Goal: Information Seeking & Learning: Check status

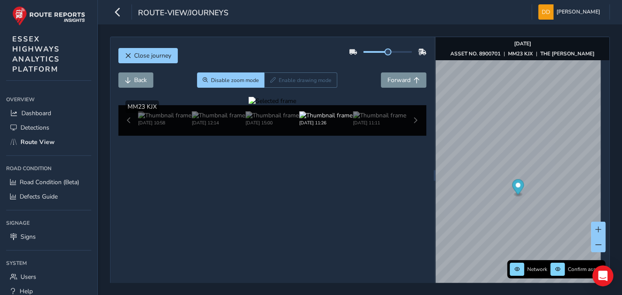
click at [296, 105] on div at bounding box center [273, 101] width 48 height 8
drag, startPoint x: 298, startPoint y: 202, endPoint x: 375, endPoint y: 202, distance: 76.9
click at [375, 202] on img at bounding box center [73, 120] width 1259 height 708
click at [296, 105] on div at bounding box center [273, 101] width 48 height 8
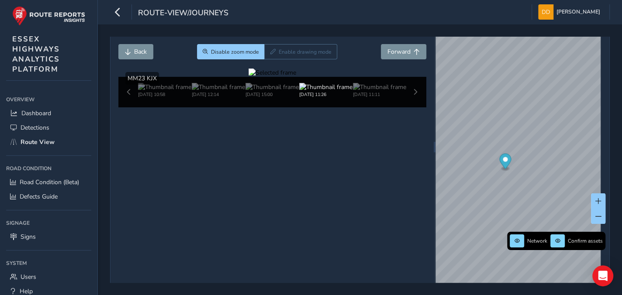
scroll to position [32, 0]
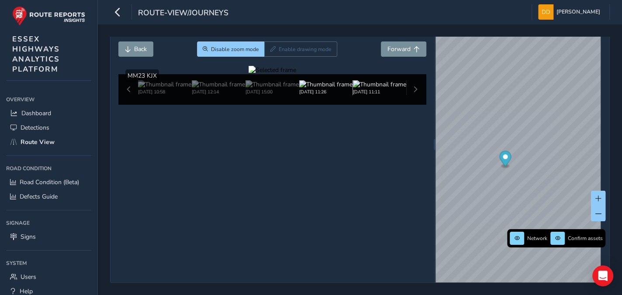
click at [373, 89] on img at bounding box center [379, 84] width 53 height 8
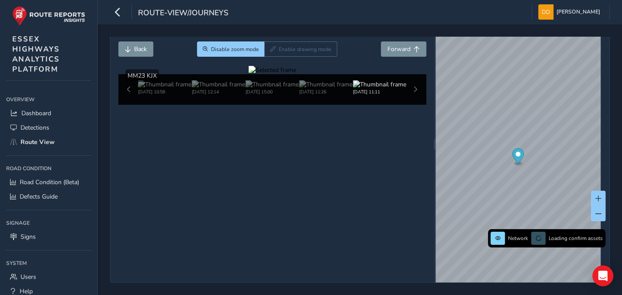
click at [296, 74] on div at bounding box center [273, 70] width 48 height 8
click at [340, 178] on img at bounding box center [182, 64] width 1259 height 708
click at [296, 74] on div at bounding box center [273, 70] width 48 height 8
click at [320, 184] on img at bounding box center [243, 45] width 1259 height 708
click at [296, 74] on div at bounding box center [273, 70] width 48 height 8
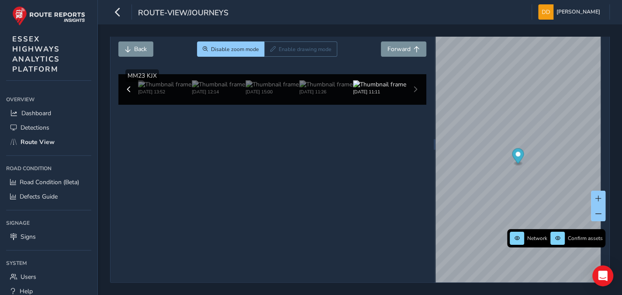
click at [341, 185] on img at bounding box center [178, 42] width 1259 height 708
click at [296, 74] on div at bounding box center [273, 70] width 48 height 8
click at [311, 89] on img at bounding box center [325, 84] width 53 height 8
click at [410, 105] on div "[DATE] 10:58 [DATE] 12:14 [DATE] 15:00 [DATE] 11:26 [DATE] 11:11" at bounding box center [272, 89] width 308 height 31
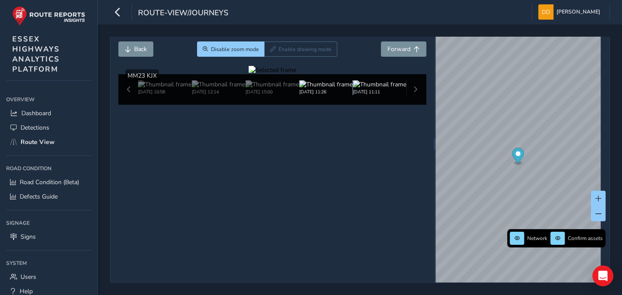
click at [385, 89] on img at bounding box center [379, 84] width 53 height 8
click at [368, 89] on img at bounding box center [379, 84] width 53 height 8
click at [377, 89] on img at bounding box center [379, 84] width 53 height 8
click at [412, 105] on div "[DATE] 10:58 [DATE] 13:52 [DATE] 12:14 [DATE] 15:00 [DATE] 11:26 [DATE] 11:11" at bounding box center [272, 89] width 308 height 31
click at [375, 89] on img at bounding box center [379, 84] width 53 height 8
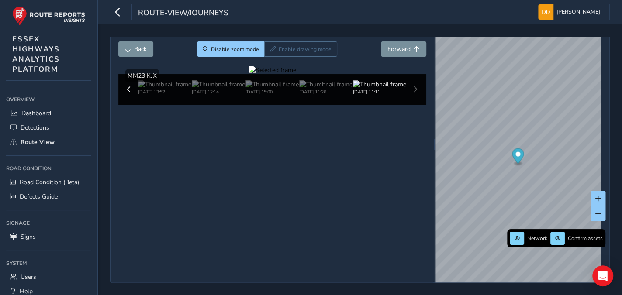
click at [296, 74] on div at bounding box center [273, 70] width 48 height 8
click at [399, 45] on span "Forward" at bounding box center [399, 49] width 23 height 8
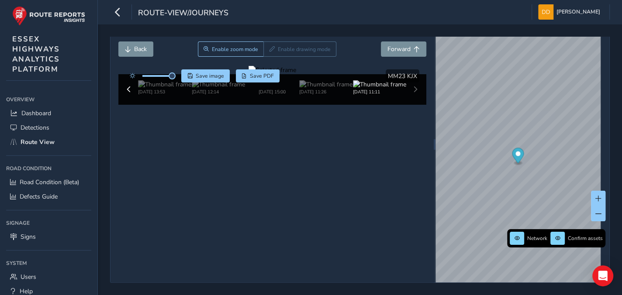
drag, startPoint x: 328, startPoint y: 182, endPoint x: 193, endPoint y: 169, distance: 136.1
click at [249, 74] on div at bounding box center [273, 70] width 48 height 8
drag, startPoint x: 344, startPoint y: 165, endPoint x: 422, endPoint y: 173, distance: 77.7
click at [422, 173] on img at bounding box center [11, 87] width 1259 height 708
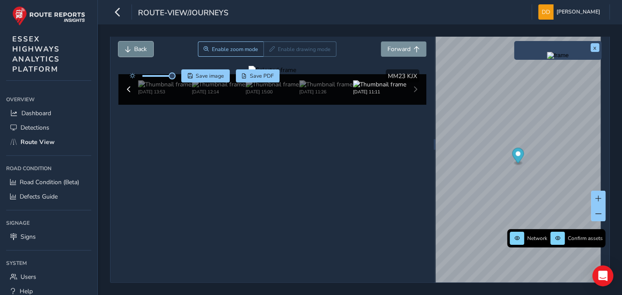
click at [139, 50] on span "Back" at bounding box center [140, 49] width 13 height 8
click at [411, 105] on div "[DATE] 10:58 [DATE] 13:52 [DATE] 12:14 [DATE] 15:00 [DATE] 11:26 [DATE] 11:11" at bounding box center [272, 89] width 308 height 31
click at [296, 74] on div at bounding box center [273, 70] width 48 height 8
click at [311, 89] on img at bounding box center [325, 84] width 53 height 8
click at [274, 89] on img at bounding box center [272, 84] width 53 height 8
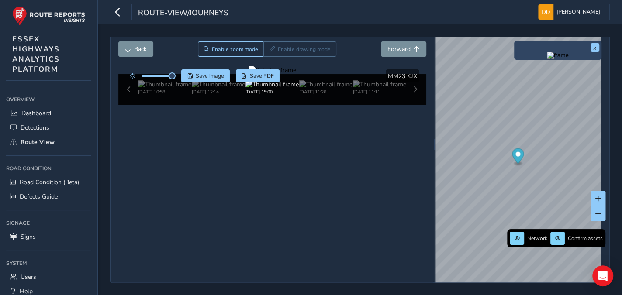
click at [296, 74] on div at bounding box center [273, 70] width 48 height 8
click at [397, 47] on span "Forward" at bounding box center [399, 49] width 23 height 8
click at [134, 73] on span at bounding box center [132, 75] width 5 height 5
click at [132, 73] on span at bounding box center [132, 75] width 5 height 5
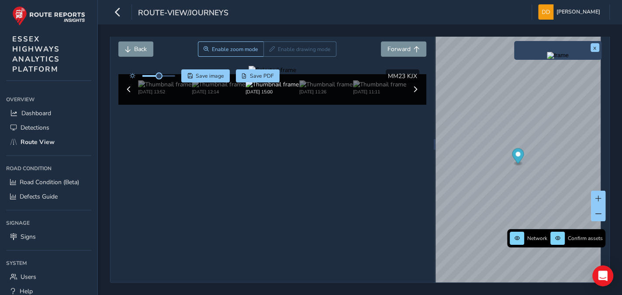
drag, startPoint x: 332, startPoint y: 165, endPoint x: 303, endPoint y: 158, distance: 29.3
click at [296, 74] on div at bounding box center [273, 70] width 48 height 8
click at [145, 75] on span at bounding box center [150, 76] width 17 height 2
click at [296, 74] on div at bounding box center [273, 70] width 48 height 8
drag, startPoint x: 358, startPoint y: 183, endPoint x: 308, endPoint y: 176, distance: 50.3
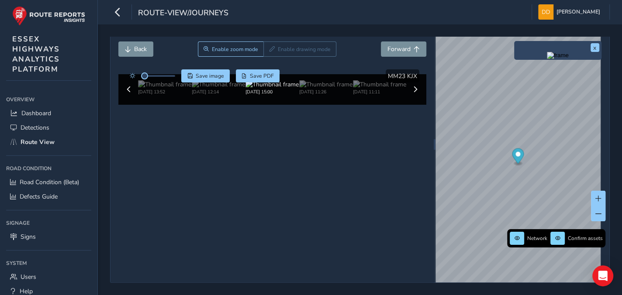
click at [354, 184] on img at bounding box center [151, 68] width 1259 height 708
click at [296, 74] on div at bounding box center [273, 70] width 48 height 8
drag, startPoint x: 337, startPoint y: 166, endPoint x: 387, endPoint y: 158, distance: 50.1
click at [389, 159] on img at bounding box center [26, 123] width 1259 height 708
click at [153, 75] on div at bounding box center [158, 76] width 33 height 2
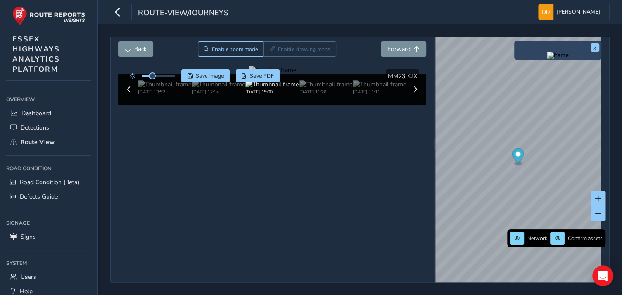
click at [158, 75] on div at bounding box center [158, 76] width 33 height 2
click at [296, 74] on div at bounding box center [273, 70] width 48 height 8
drag, startPoint x: 350, startPoint y: 188, endPoint x: 402, endPoint y: 165, distance: 57.5
click at [216, 89] on img at bounding box center [218, 84] width 53 height 8
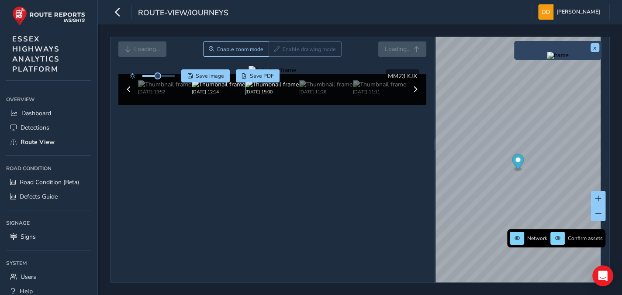
click at [217, 89] on img at bounding box center [218, 84] width 53 height 8
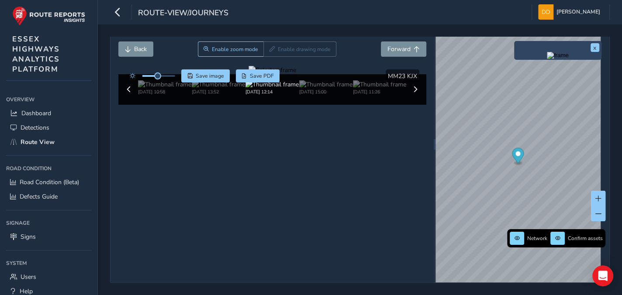
drag, startPoint x: 345, startPoint y: 189, endPoint x: 312, endPoint y: 194, distance: 32.8
click at [296, 74] on div at bounding box center [273, 70] width 48 height 8
click at [346, 185] on img at bounding box center [163, 39] width 1259 height 708
click at [296, 74] on div at bounding box center [273, 70] width 48 height 8
drag, startPoint x: 350, startPoint y: 185, endPoint x: 390, endPoint y: 177, distance: 41.3
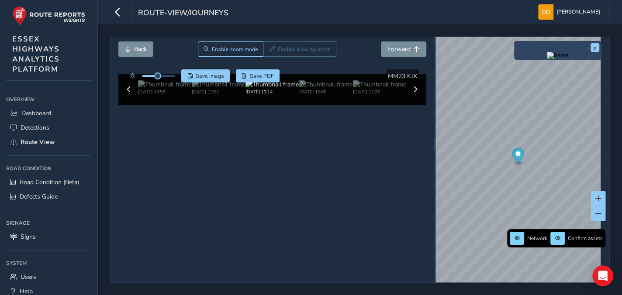
click at [390, 177] on img at bounding box center [23, 66] width 1259 height 708
click at [296, 74] on div at bounding box center [273, 70] width 48 height 8
click at [216, 89] on img at bounding box center [218, 84] width 53 height 8
drag, startPoint x: 332, startPoint y: 190, endPoint x: 283, endPoint y: 199, distance: 49.3
click at [283, 74] on div at bounding box center [273, 70] width 48 height 8
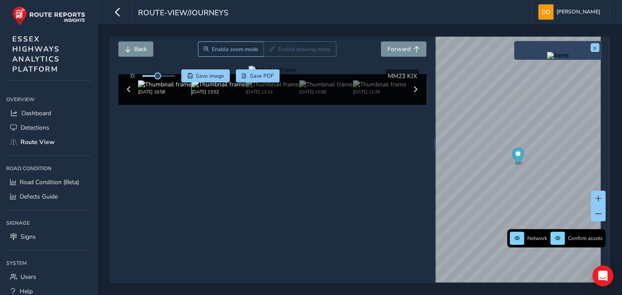
click at [170, 89] on img at bounding box center [164, 84] width 53 height 8
click at [296, 74] on div at bounding box center [273, 70] width 48 height 8
click at [209, 73] on span "Save image" at bounding box center [210, 76] width 28 height 7
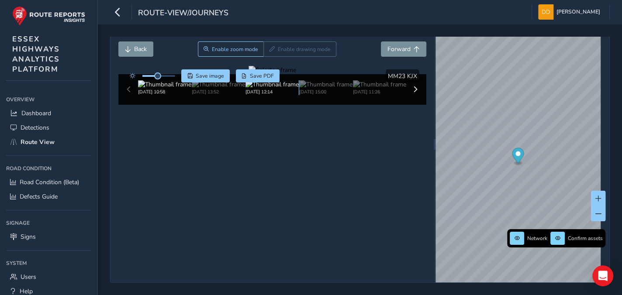
click at [269, 89] on img at bounding box center [272, 84] width 53 height 8
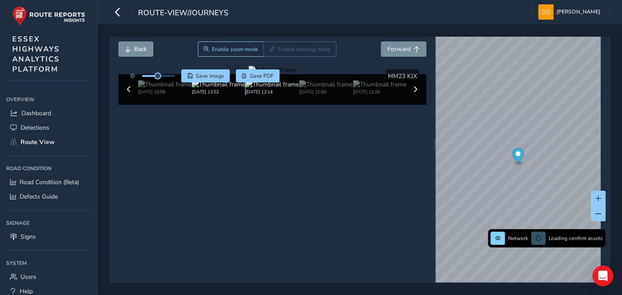
click at [219, 89] on img at bounding box center [218, 84] width 53 height 8
click at [266, 89] on img at bounding box center [272, 84] width 53 height 8
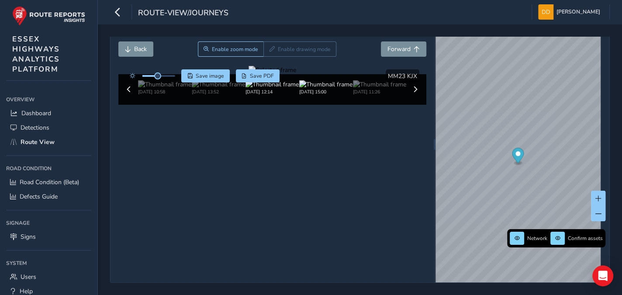
click at [326, 89] on img at bounding box center [325, 84] width 53 height 8
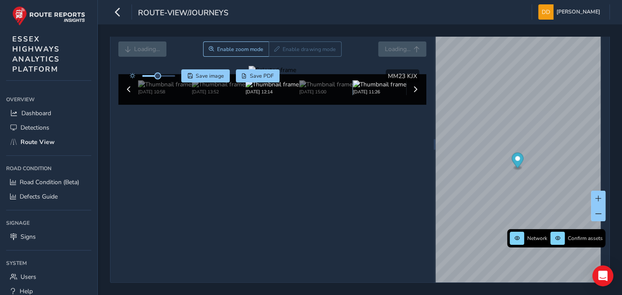
click at [364, 89] on img at bounding box center [379, 84] width 53 height 8
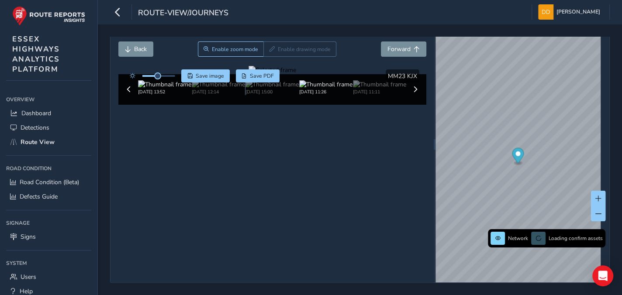
click at [216, 89] on img at bounding box center [218, 84] width 53 height 8
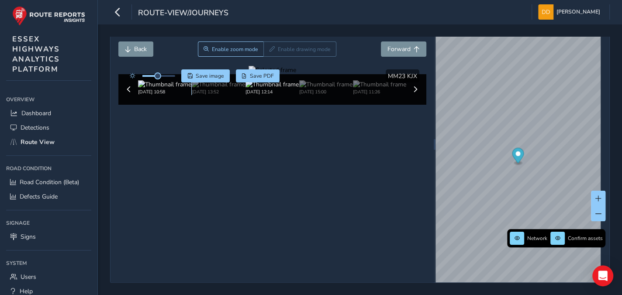
click at [158, 89] on img at bounding box center [164, 84] width 53 height 8
click at [213, 89] on img at bounding box center [218, 84] width 53 height 8
click at [275, 89] on img at bounding box center [272, 84] width 53 height 8
click at [309, 89] on img at bounding box center [325, 84] width 53 height 8
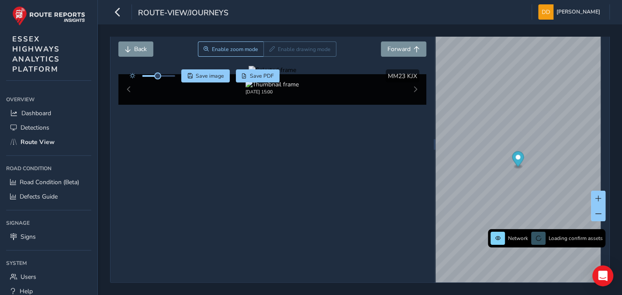
click at [325, 95] on div "[DATE] 15:00" at bounding box center [272, 87] width 268 height 15
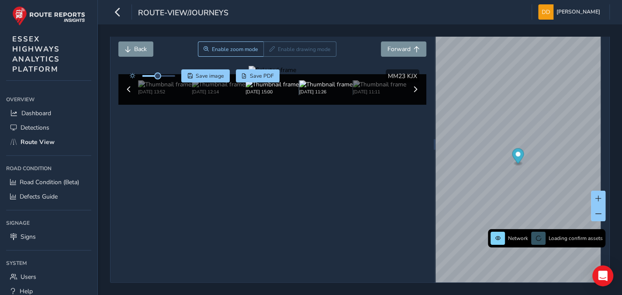
click at [325, 89] on img at bounding box center [325, 84] width 53 height 8
drag, startPoint x: 349, startPoint y: 187, endPoint x: 316, endPoint y: 171, distance: 36.5
click at [296, 74] on div at bounding box center [273, 70] width 48 height 8
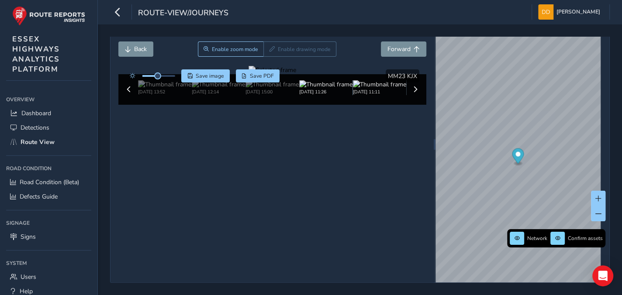
click at [366, 89] on img at bounding box center [379, 84] width 53 height 8
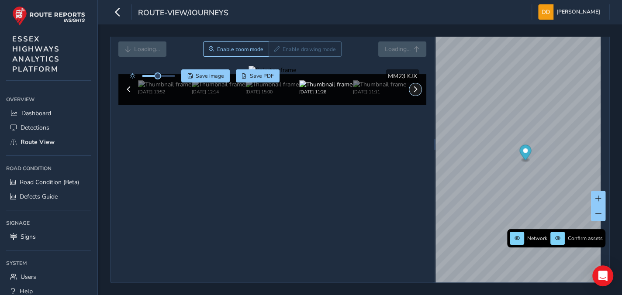
click at [413, 93] on span at bounding box center [416, 90] width 6 height 6
click at [373, 89] on img at bounding box center [379, 84] width 53 height 8
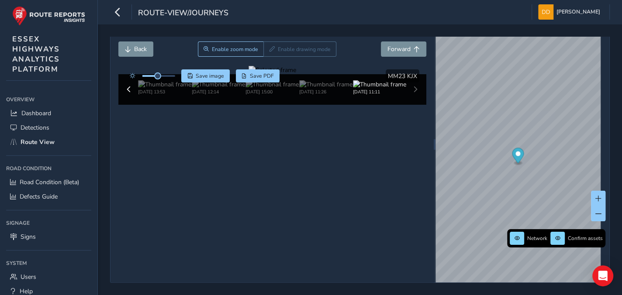
click at [296, 74] on div at bounding box center [273, 70] width 48 height 8
click at [474, 185] on div "Close journey Back Enable zoom mode Enable drawing mode Forward Click and Drag …" at bounding box center [360, 144] width 500 height 277
click at [142, 49] on span "Back" at bounding box center [140, 49] width 13 height 8
click at [322, 89] on img at bounding box center [325, 84] width 53 height 8
click at [296, 74] on div at bounding box center [273, 70] width 48 height 8
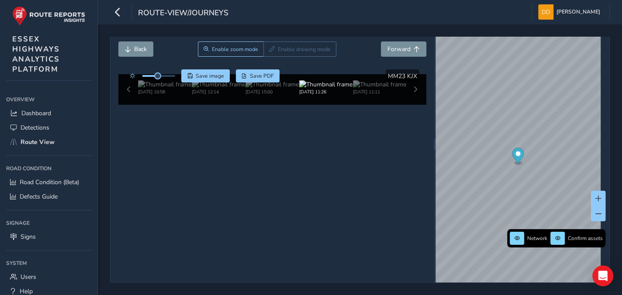
click at [337, 175] on img at bounding box center [189, 74] width 1259 height 708
click at [270, 89] on img at bounding box center [272, 84] width 53 height 8
click at [209, 89] on img at bounding box center [218, 84] width 53 height 8
click at [341, 89] on img at bounding box center [325, 84] width 53 height 8
click at [319, 89] on img at bounding box center [325, 84] width 53 height 8
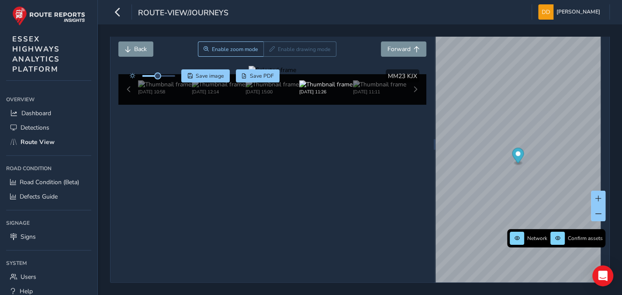
click at [296, 74] on div at bounding box center [273, 70] width 48 height 8
click at [375, 89] on img at bounding box center [379, 84] width 53 height 8
click at [296, 74] on div at bounding box center [273, 70] width 48 height 8
click at [409, 105] on div "[DATE] 10:58 [DATE] 13:52 [DATE] 12:14 [DATE] 15:00 [DATE] 11:26 [DATE] 11:11" at bounding box center [272, 89] width 308 height 31
click at [413, 105] on div "[DATE] 10:58 [DATE] 13:52 [DATE] 12:14 [DATE] 15:00 [DATE] 11:26 [DATE] 11:11" at bounding box center [272, 89] width 308 height 31
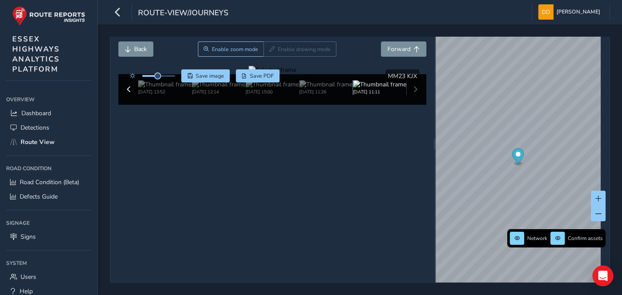
click at [384, 89] on img at bounding box center [379, 84] width 53 height 8
click at [296, 74] on div at bounding box center [273, 70] width 48 height 8
